Goal: Task Accomplishment & Management: Manage account settings

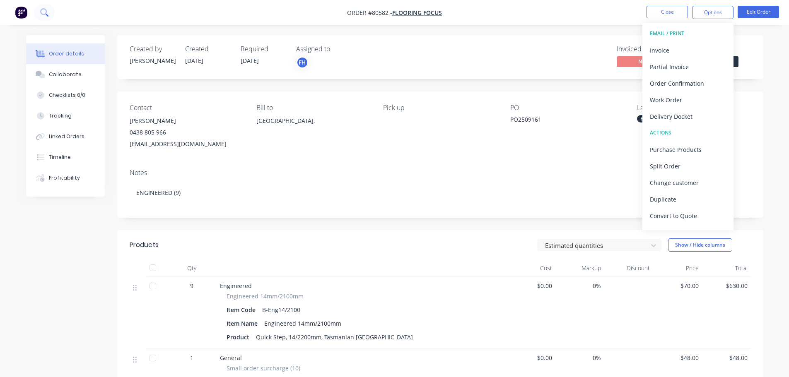
click at [46, 14] on icon at bounding box center [44, 12] width 8 height 8
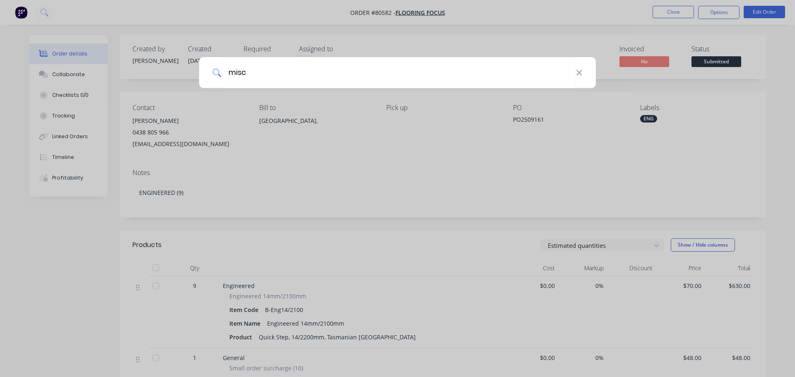
type input "misc"
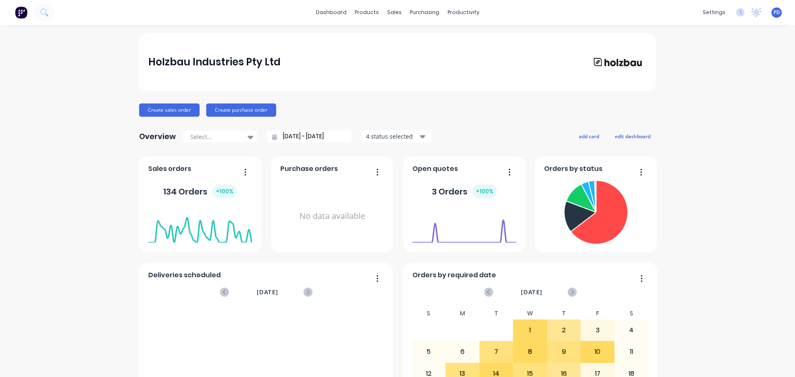
click at [76, 11] on div "dashboard products sales purchasing productivity dashboard products Product Cat…" at bounding box center [397, 12] width 795 height 25
click at [44, 16] on icon at bounding box center [44, 12] width 8 height 8
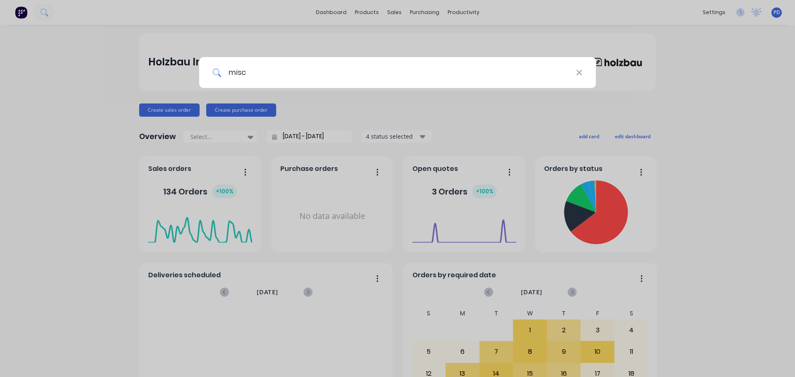
type input "misc"
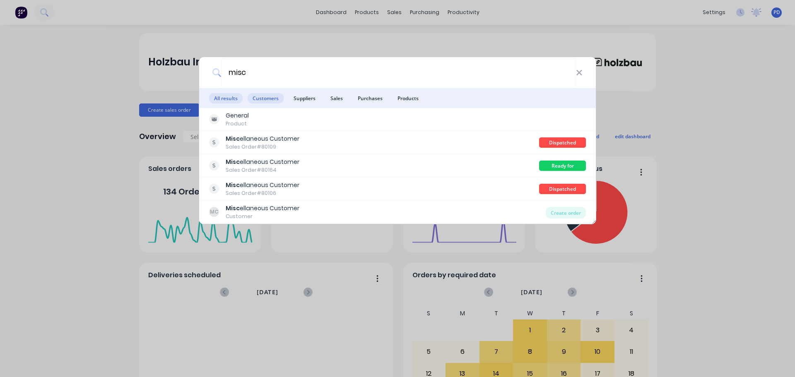
click at [260, 97] on span "Customers" at bounding box center [266, 98] width 36 height 10
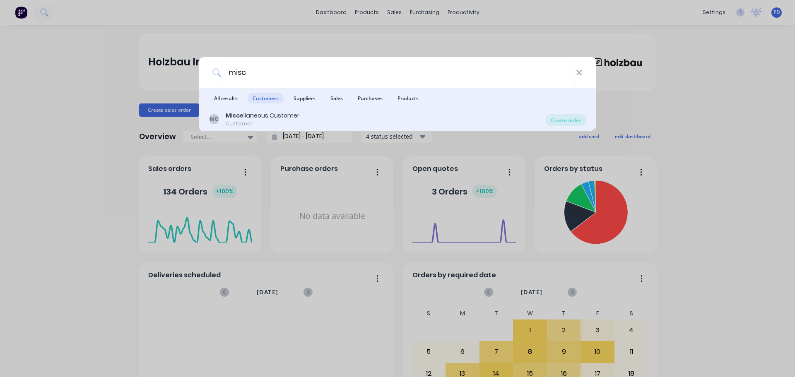
click at [249, 117] on div "Misc ellaneous Customer" at bounding box center [263, 115] width 74 height 9
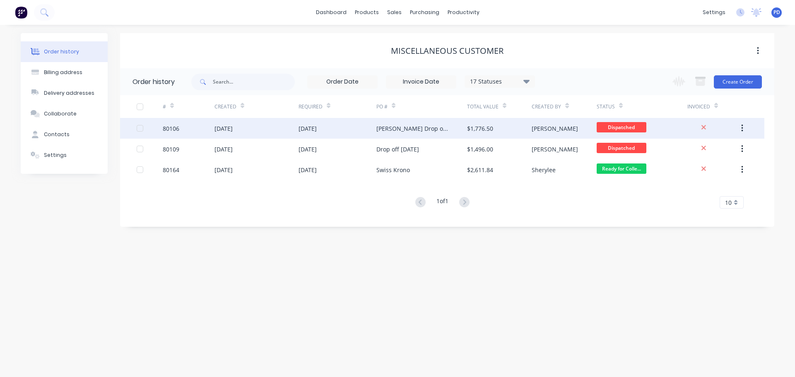
click at [235, 135] on div "[DATE]" at bounding box center [256, 128] width 84 height 21
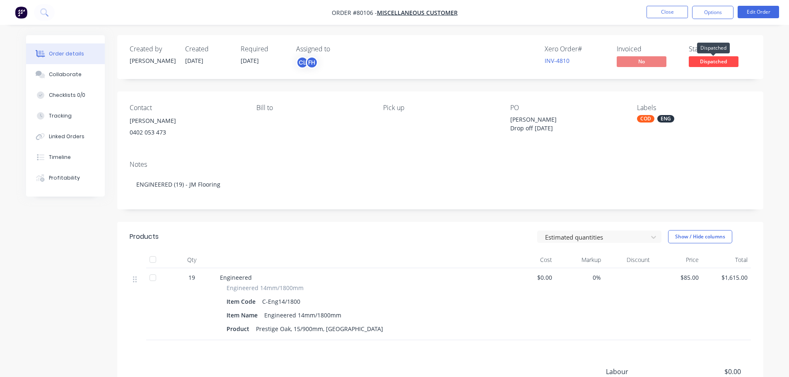
click at [712, 64] on span "Dispatched" at bounding box center [714, 61] width 50 height 10
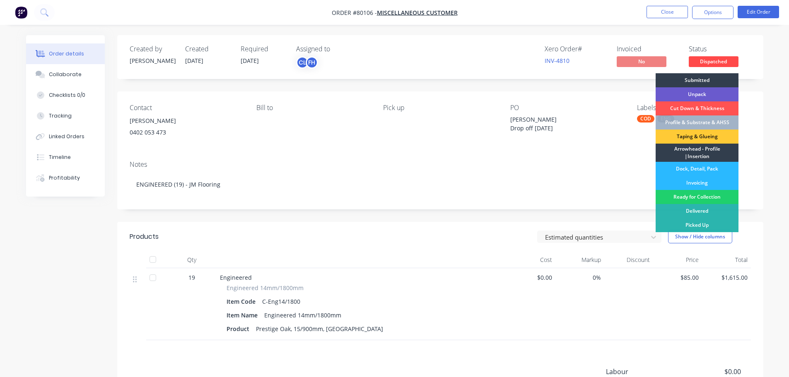
click at [697, 93] on div "Unpack" at bounding box center [696, 94] width 83 height 14
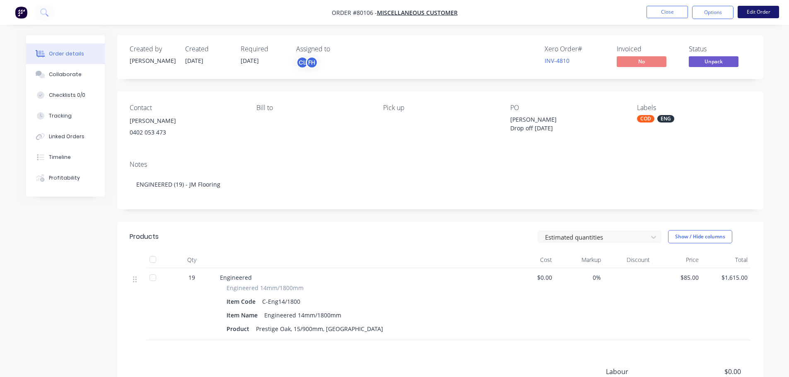
click at [759, 10] on button "Edit Order" at bounding box center [757, 12] width 41 height 12
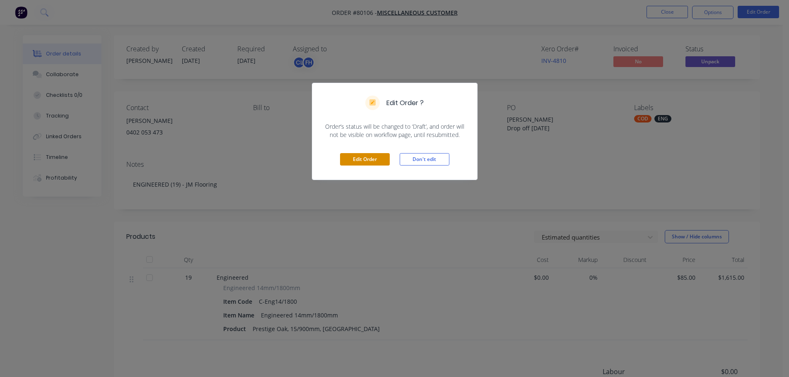
click at [366, 158] on button "Edit Order" at bounding box center [365, 159] width 50 height 12
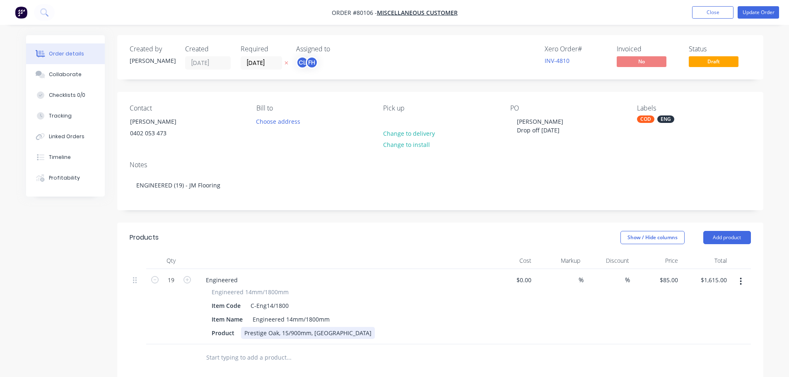
scroll to position [124, 0]
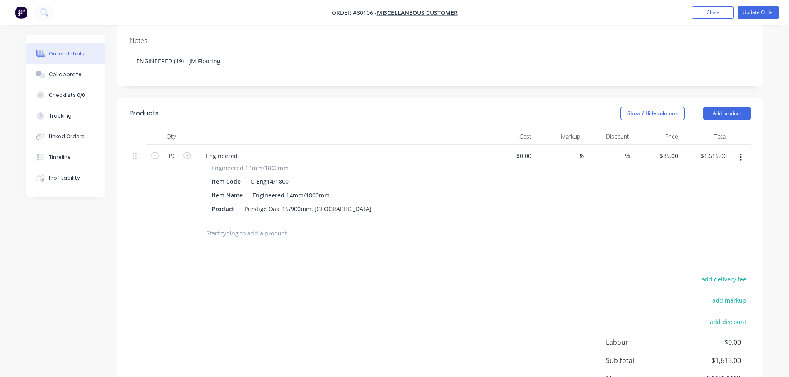
click at [249, 242] on input "text" at bounding box center [289, 233] width 166 height 17
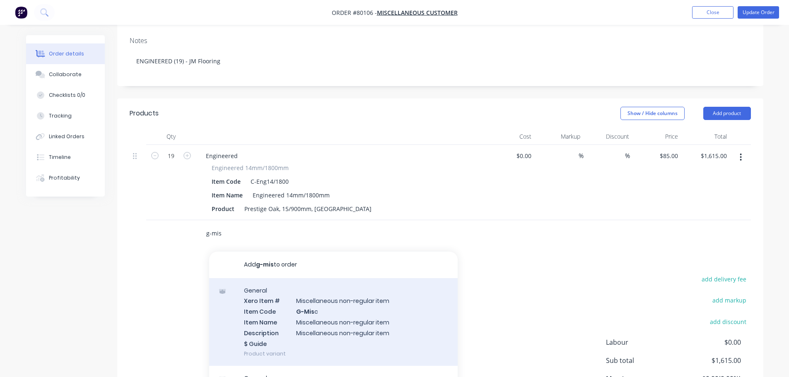
type input "g-mis"
click at [321, 318] on div "General Xero Item # Miscellaneous non-regular item Item Code G-Mis c Item Name …" at bounding box center [333, 322] width 248 height 88
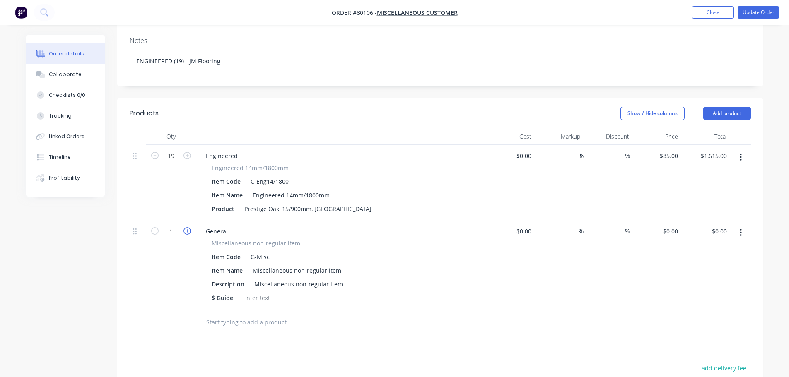
click at [186, 235] on icon "button" at bounding box center [186, 230] width 7 height 7
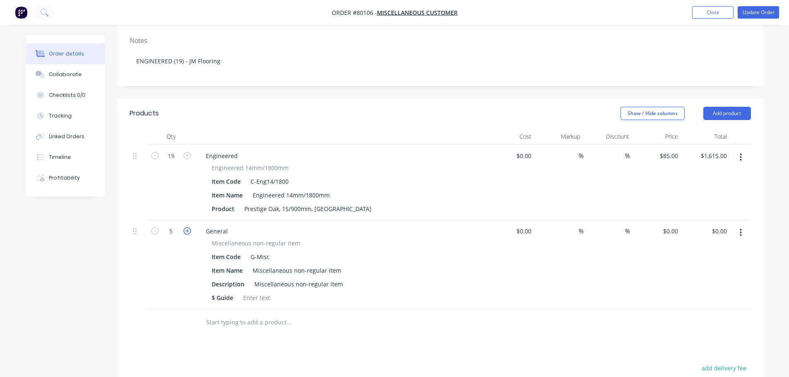
click at [186, 235] on icon "button" at bounding box center [186, 230] width 7 height 7
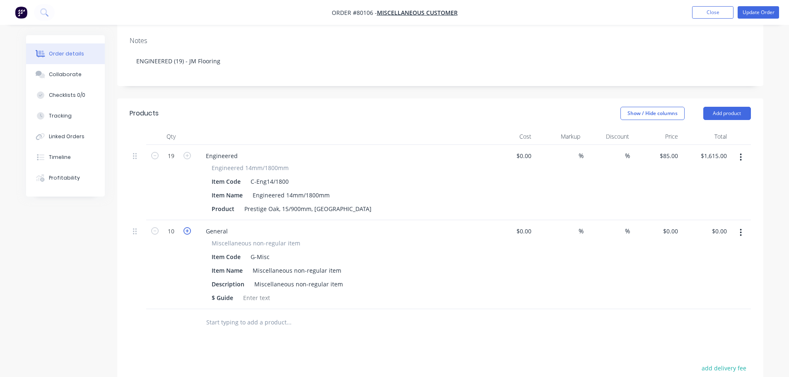
click at [186, 235] on icon "button" at bounding box center [186, 230] width 7 height 7
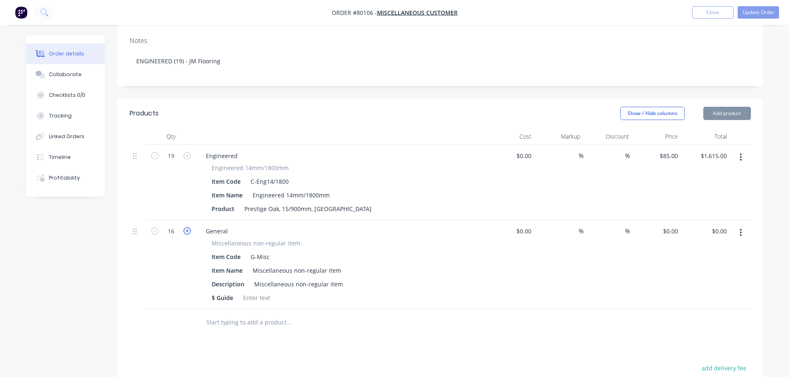
click at [186, 235] on icon "button" at bounding box center [186, 230] width 7 height 7
type input "19"
click at [269, 290] on div "Miscellaneous non-regular item" at bounding box center [298, 284] width 95 height 12
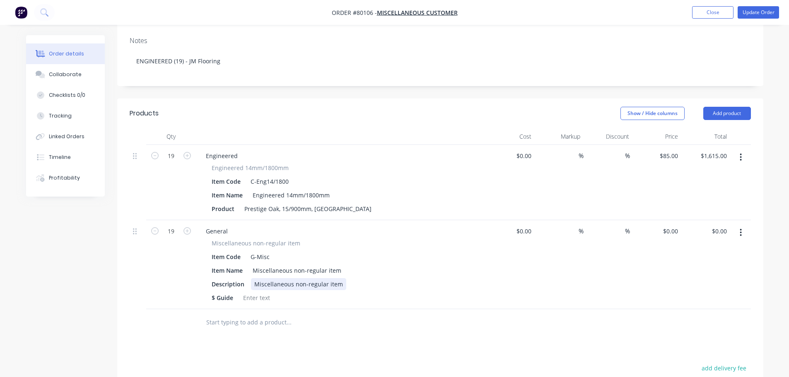
click at [269, 290] on div "Miscellaneous non-regular item" at bounding box center [298, 284] width 95 height 12
click at [667, 238] on div "0 $0.00" at bounding box center [656, 264] width 49 height 89
type input "$35.00"
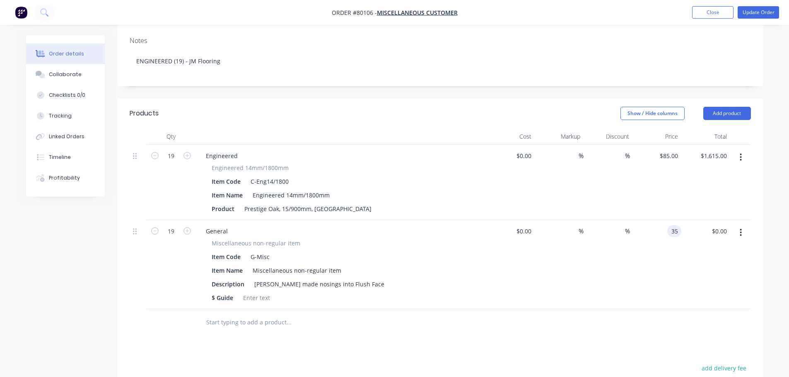
type input "$665.00"
click at [663, 256] on div "$35.00 $35.00" at bounding box center [656, 264] width 49 height 89
click at [281, 302] on div "$ Guide" at bounding box center [339, 298] width 262 height 12
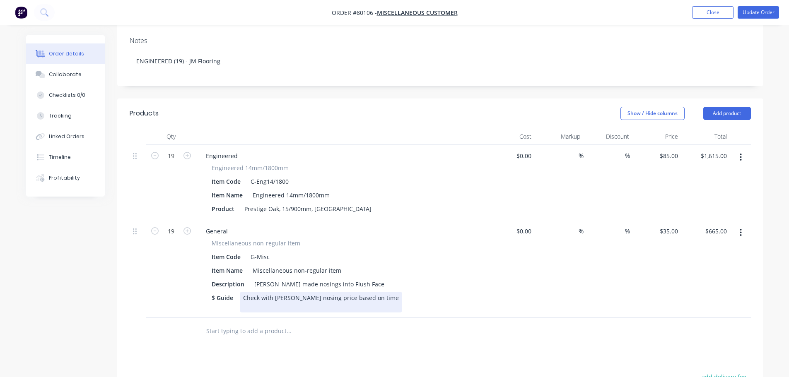
click at [468, 302] on div "$ Guide Check with [PERSON_NAME] nosing price based on time" at bounding box center [339, 302] width 262 height 21
click at [276, 303] on div "Check with [PERSON_NAME] nosing price based on time" at bounding box center [321, 302] width 162 height 21
drag, startPoint x: 301, startPoint y: 301, endPoint x: 337, endPoint y: 296, distance: 36.7
click at [337, 296] on div "Check with [PERSON_NAME] final nosing price based on time" at bounding box center [328, 302] width 176 height 21
click at [394, 283] on div "Description [PERSON_NAME] made nosings into Flush Face" at bounding box center [339, 284] width 262 height 12
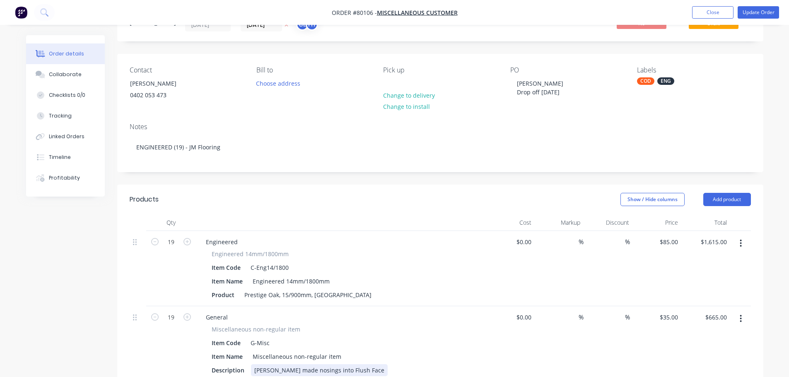
scroll to position [0, 0]
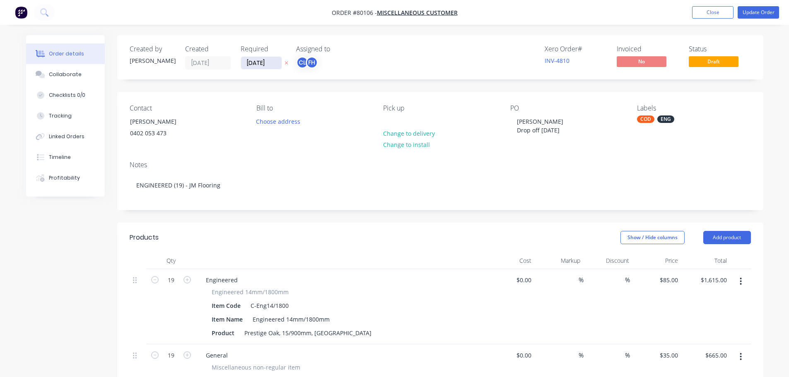
click at [275, 61] on input "[DATE]" at bounding box center [261, 63] width 41 height 12
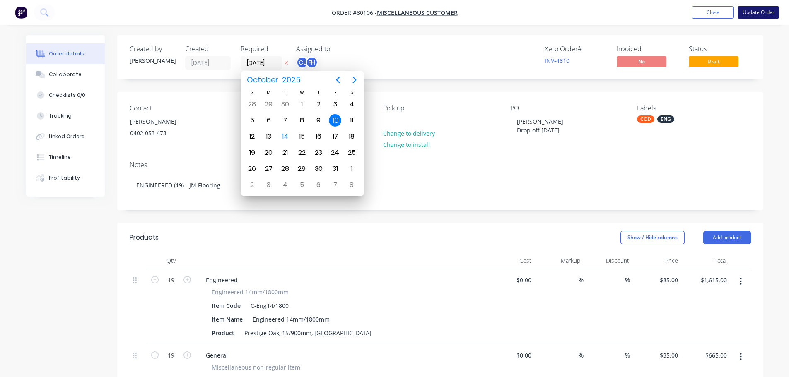
click at [748, 12] on button "Update Order" at bounding box center [757, 12] width 41 height 12
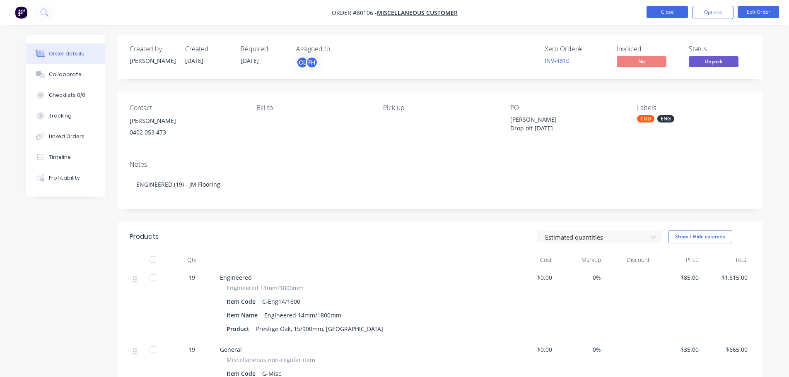
click at [667, 12] on button "Close" at bounding box center [666, 12] width 41 height 12
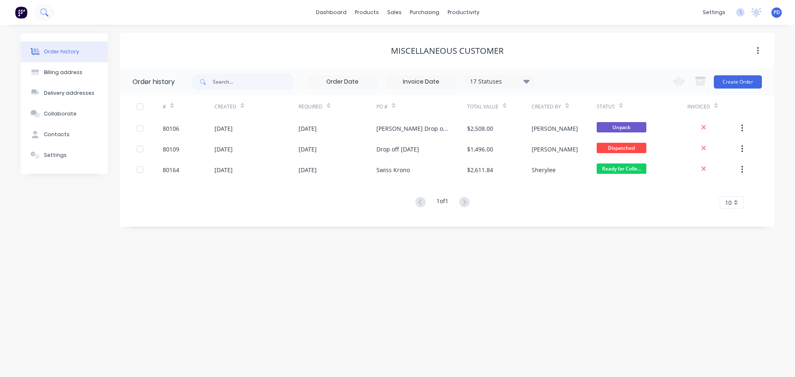
click at [44, 14] on icon at bounding box center [43, 11] width 7 height 7
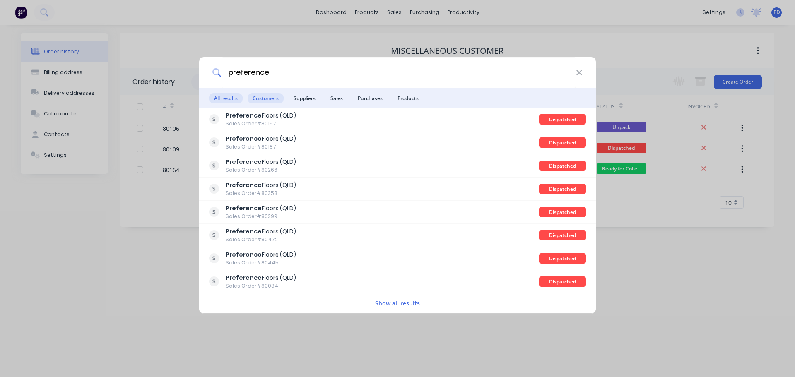
type input "preference"
click at [268, 96] on span "Customers" at bounding box center [266, 98] width 36 height 10
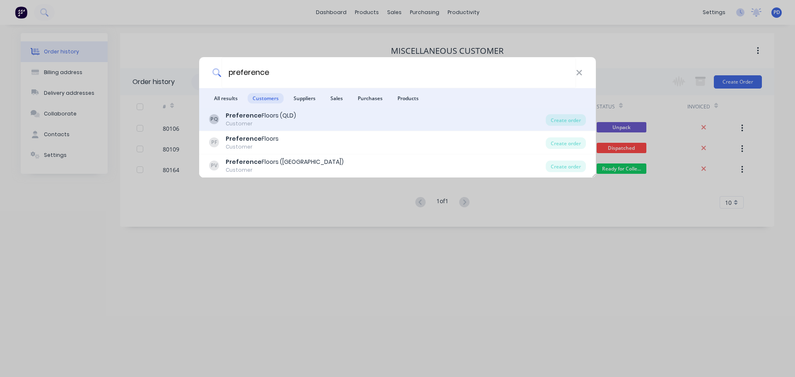
click at [276, 117] on div "Preference Floors (QLD)" at bounding box center [261, 115] width 70 height 9
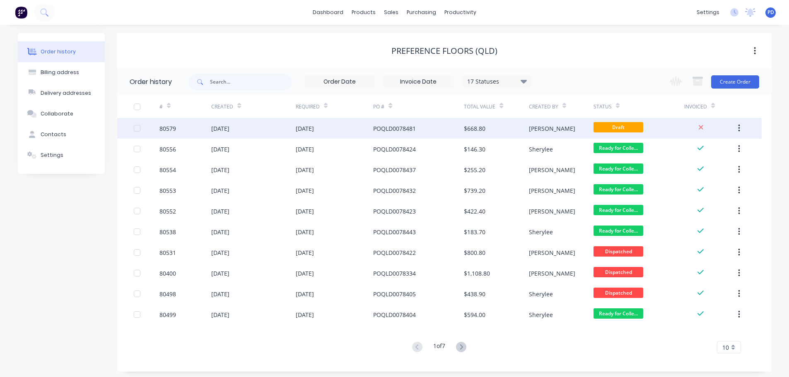
click at [225, 132] on div "[DATE]" at bounding box center [220, 128] width 18 height 9
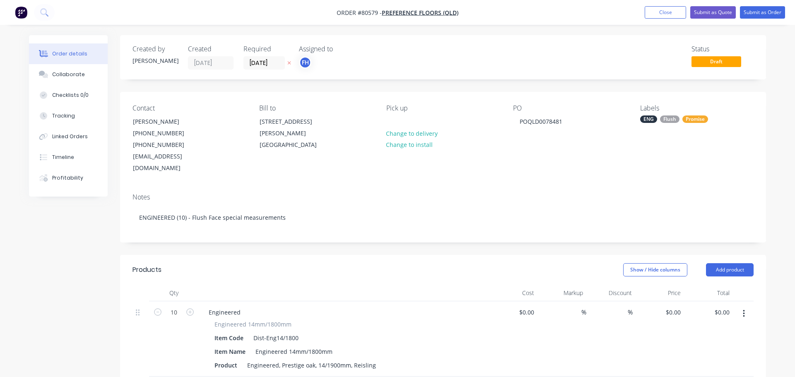
type input "$56.00"
type input "$560.00"
type input "$48.00"
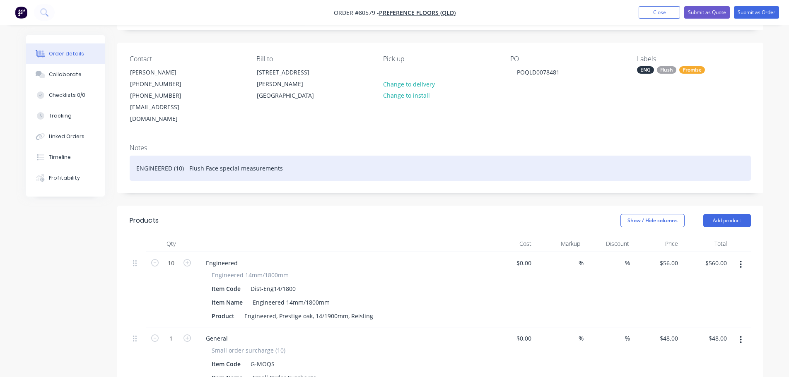
scroll to position [124, 0]
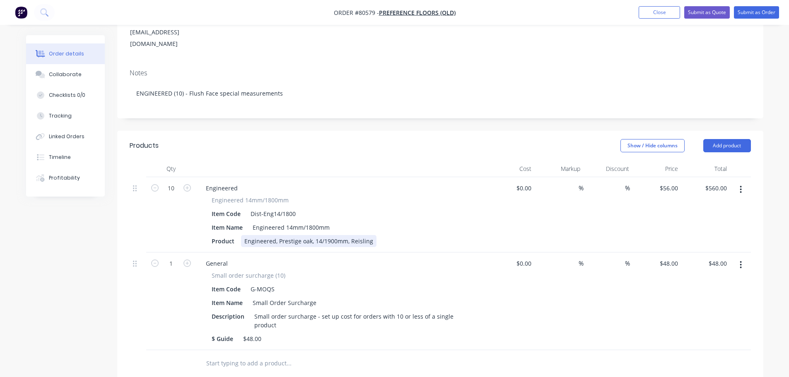
click at [304, 235] on div "Engineered, Prestige oak, 14/1900mm, Reisling" at bounding box center [308, 241] width 135 height 12
click at [336, 271] on div "Small order surcharge (10)" at bounding box center [341, 275] width 258 height 9
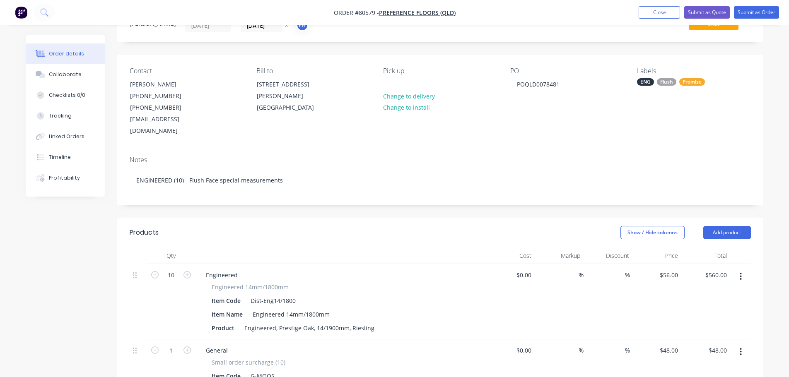
scroll to position [0, 0]
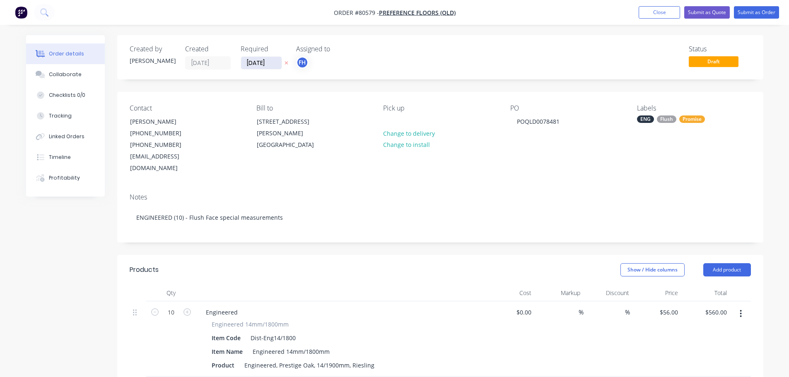
click at [269, 67] on input "[DATE]" at bounding box center [261, 63] width 41 height 12
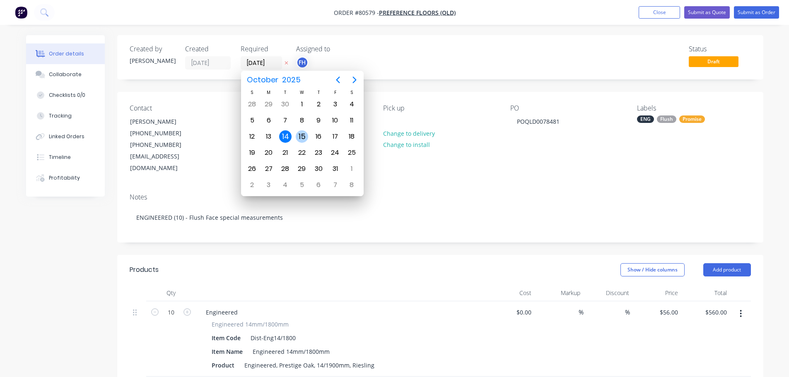
click at [300, 140] on div "15" at bounding box center [302, 136] width 12 height 12
type input "[DATE]"
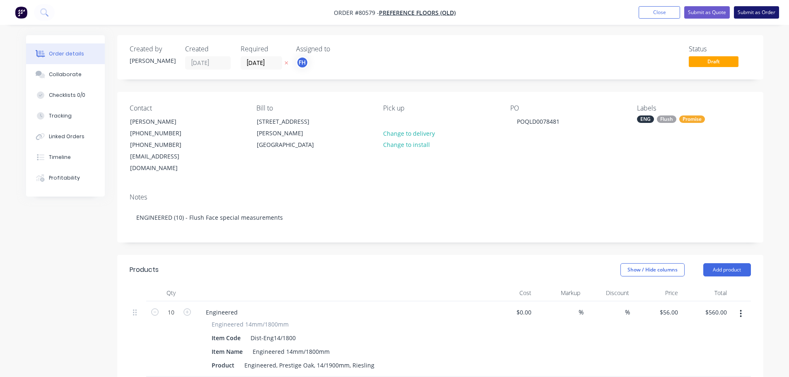
click at [756, 12] on button "Submit as Order" at bounding box center [756, 12] width 45 height 12
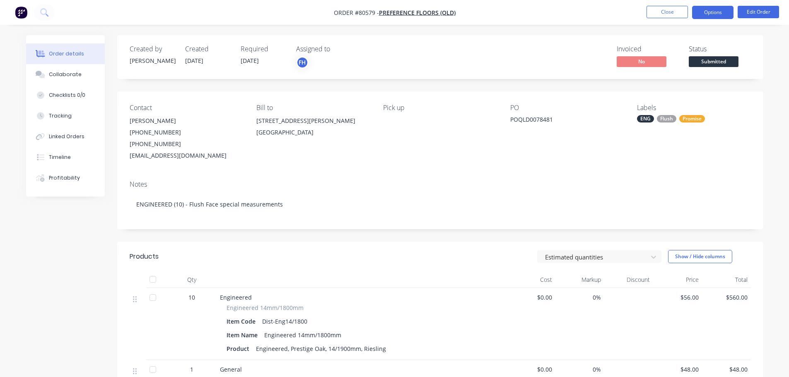
click at [717, 12] on button "Options" at bounding box center [712, 12] width 41 height 13
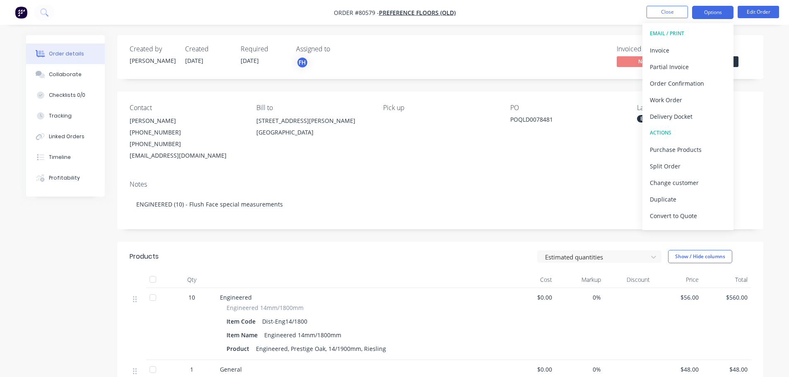
click at [704, 12] on button "Options" at bounding box center [712, 12] width 41 height 13
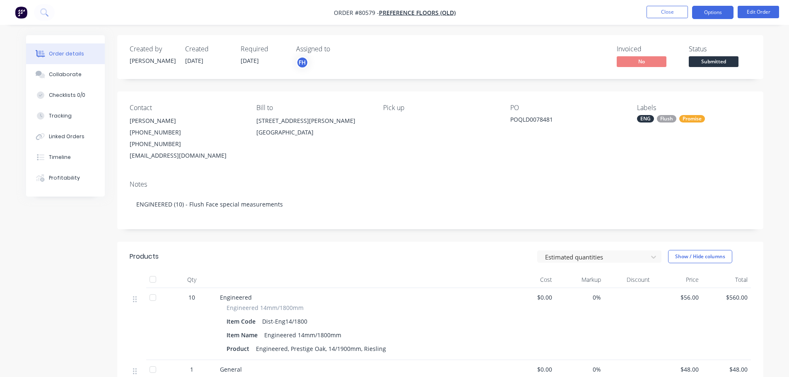
click at [704, 12] on button "Options" at bounding box center [712, 12] width 41 height 13
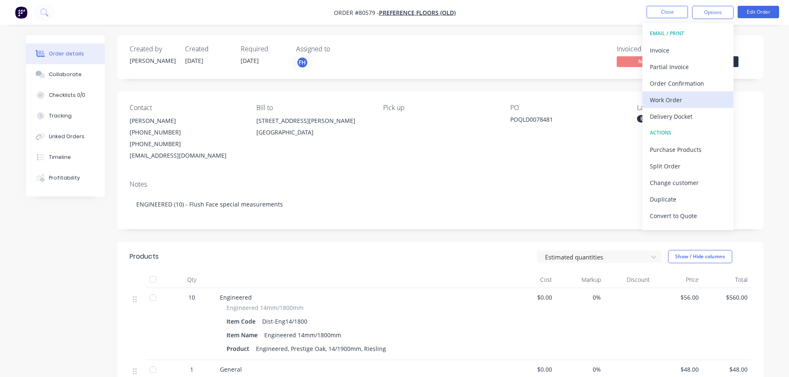
click at [667, 101] on div "Work Order" at bounding box center [688, 100] width 76 height 12
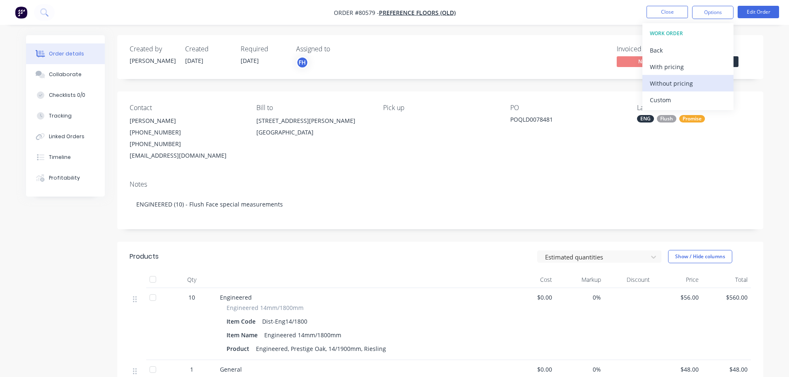
click at [669, 83] on div "Without pricing" at bounding box center [688, 83] width 76 height 12
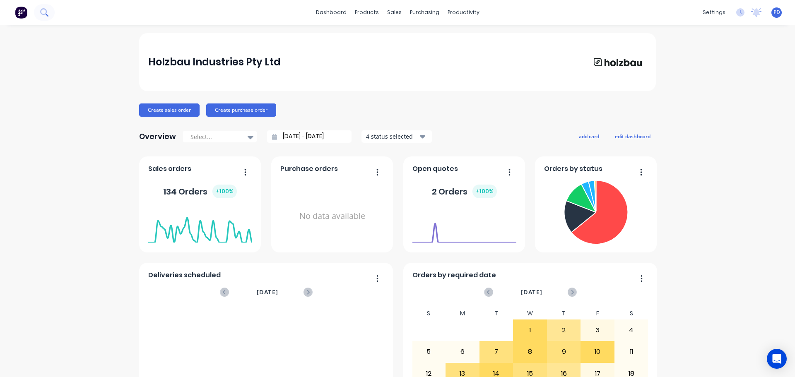
click at [43, 12] on icon at bounding box center [44, 12] width 8 height 8
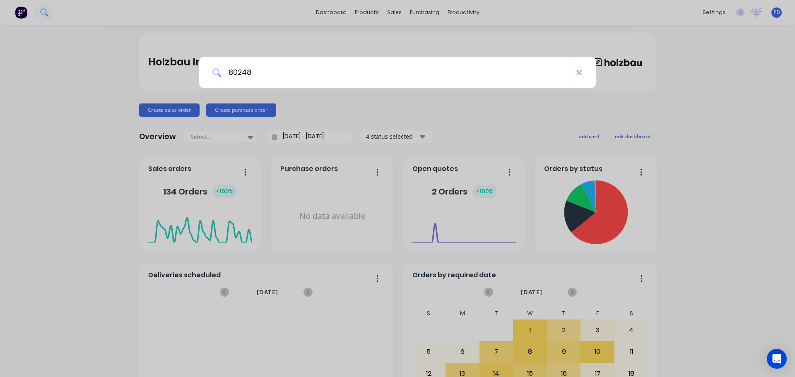
type input "80248"
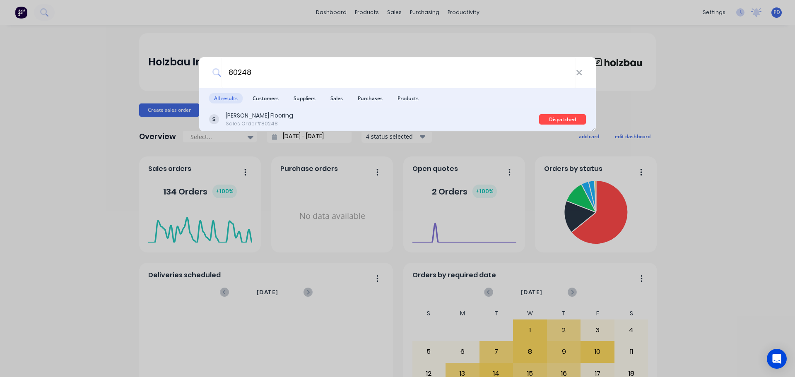
click at [258, 123] on div "Sales Order #80248" at bounding box center [259, 123] width 67 height 7
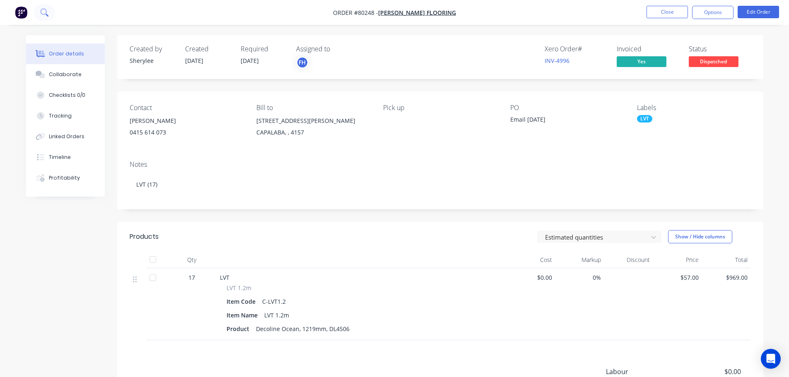
click at [39, 11] on button at bounding box center [44, 12] width 21 height 17
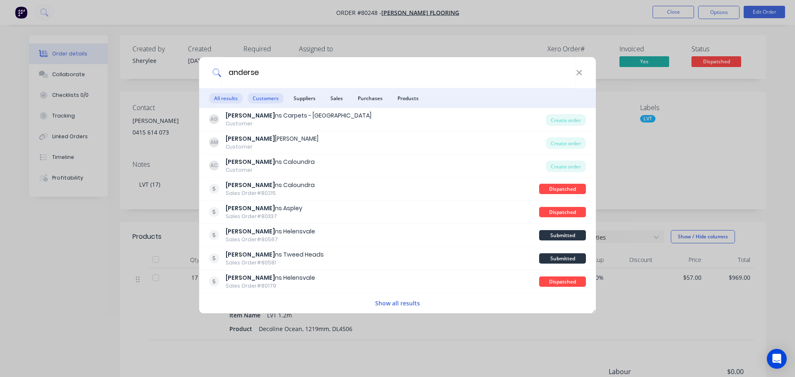
type input "anderse"
click at [264, 100] on span "Customers" at bounding box center [266, 98] width 36 height 10
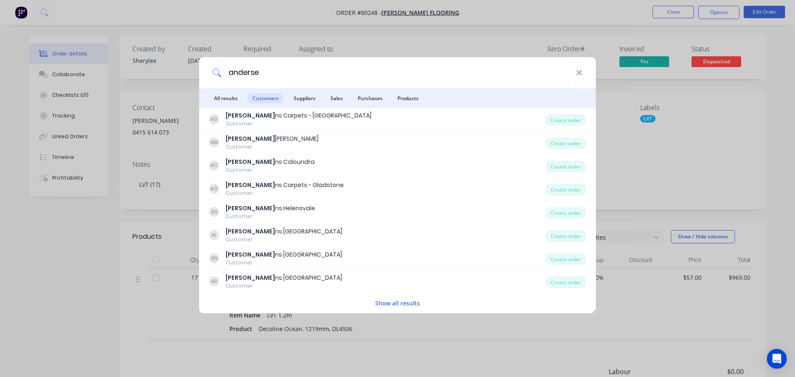
click at [402, 309] on div "Show all results" at bounding box center [397, 303] width 397 height 17
click at [401, 304] on button "Show all results" at bounding box center [398, 304] width 50 height 10
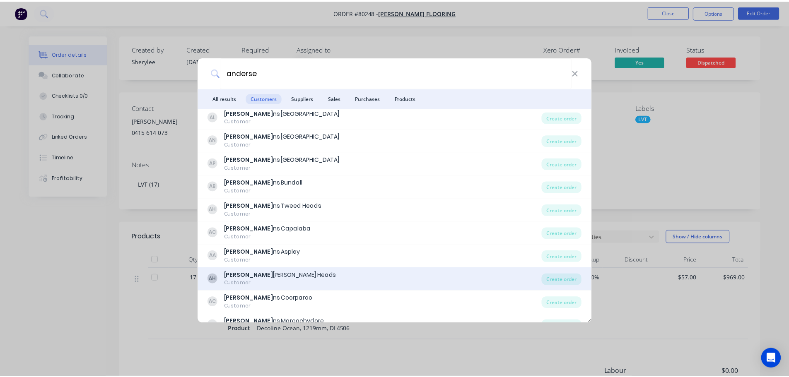
scroll to position [124, 0]
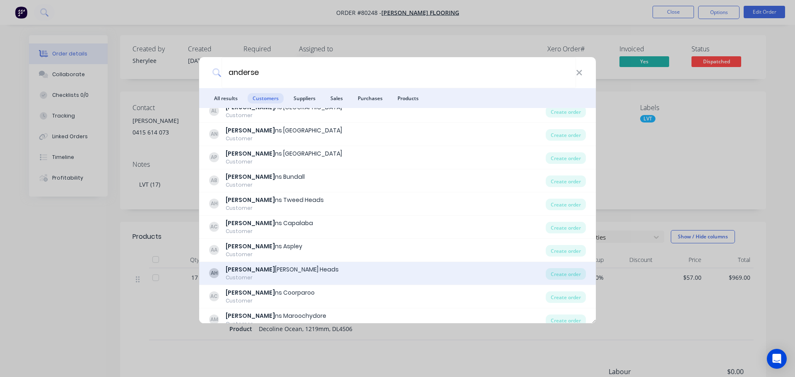
click at [261, 270] on div "Anderse ns Burleigh Heads" at bounding box center [282, 269] width 113 height 9
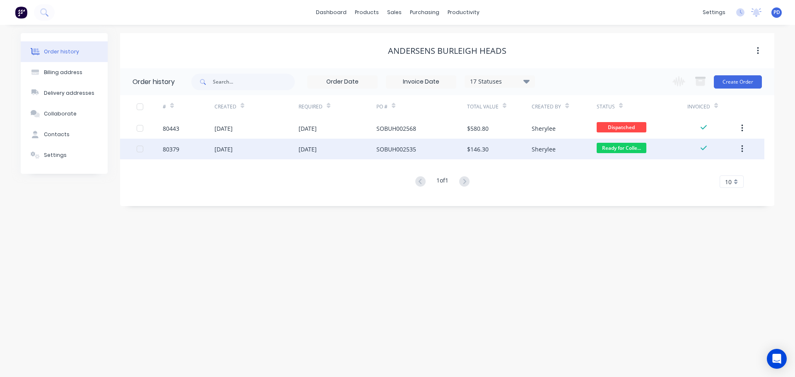
click at [233, 149] on div "01 Sep 2025" at bounding box center [223, 149] width 18 height 9
